Goal: Register for event/course

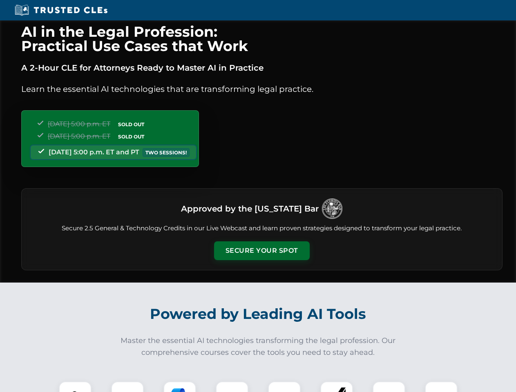
click at [261, 251] on button "Secure Your Spot" at bounding box center [262, 250] width 96 height 19
click at [75, 387] on img at bounding box center [75, 398] width 24 height 24
click at [127, 387] on div at bounding box center [127, 397] width 33 height 33
